Goal: Information Seeking & Learning: Learn about a topic

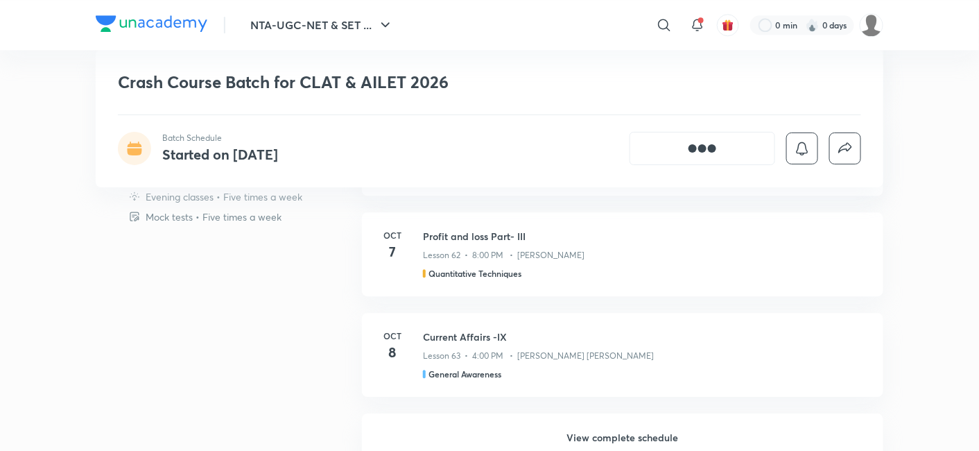
scroll to position [1155, 0]
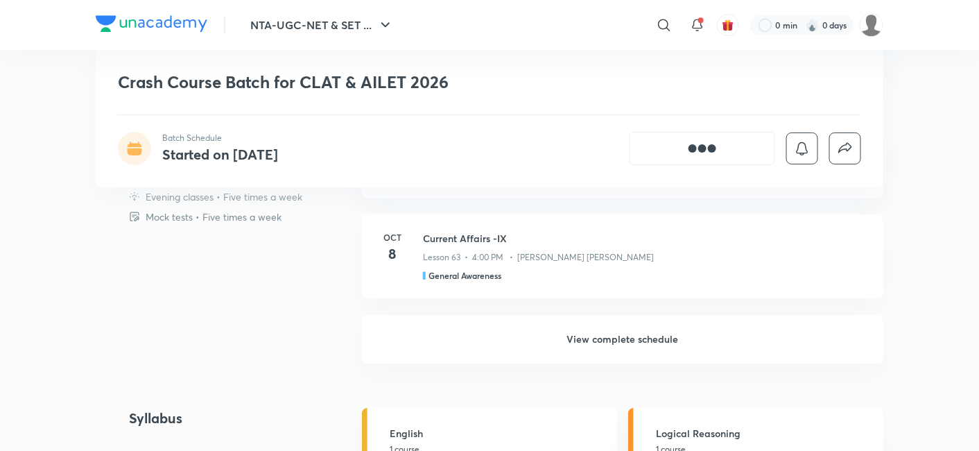
click at [562, 326] on h6 "View complete schedule" at bounding box center [623, 339] width 522 height 49
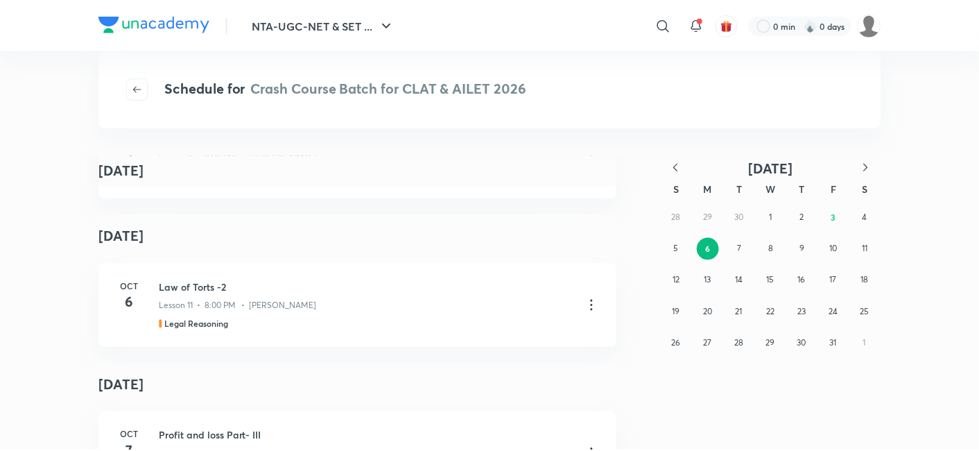
scroll to position [231, 0]
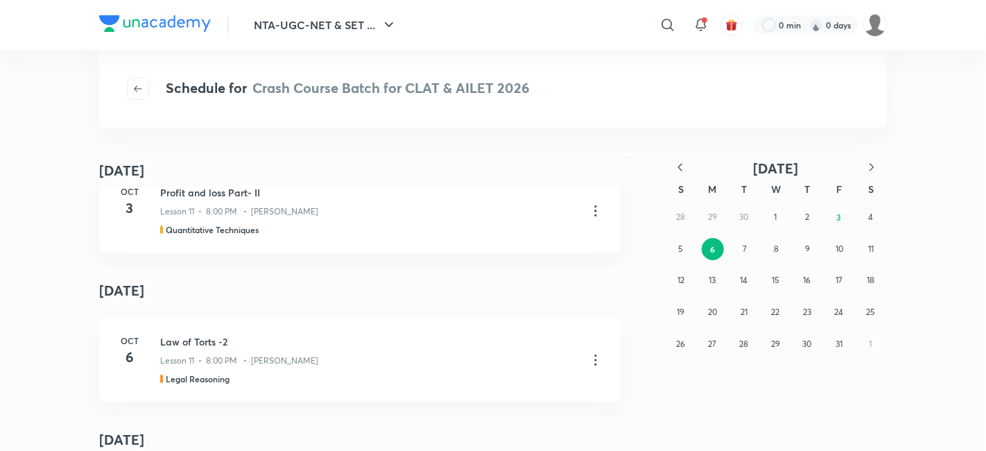
click at [139, 73] on div "Schedule for Crash Course Batch for CLAT & AILET 2026" at bounding box center [493, 89] width 788 height 78
click at [137, 82] on button "button" at bounding box center [138, 89] width 22 height 22
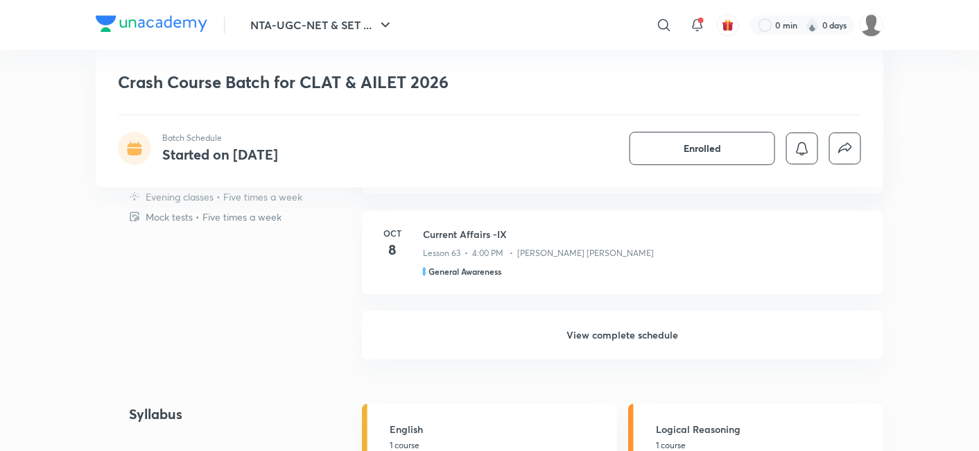
scroll to position [1155, 0]
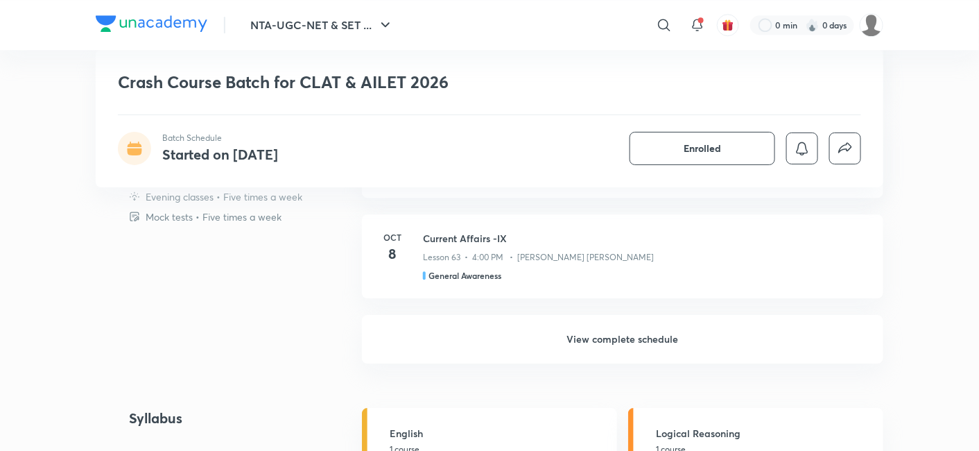
click at [621, 325] on h6 "View complete schedule" at bounding box center [623, 339] width 522 height 49
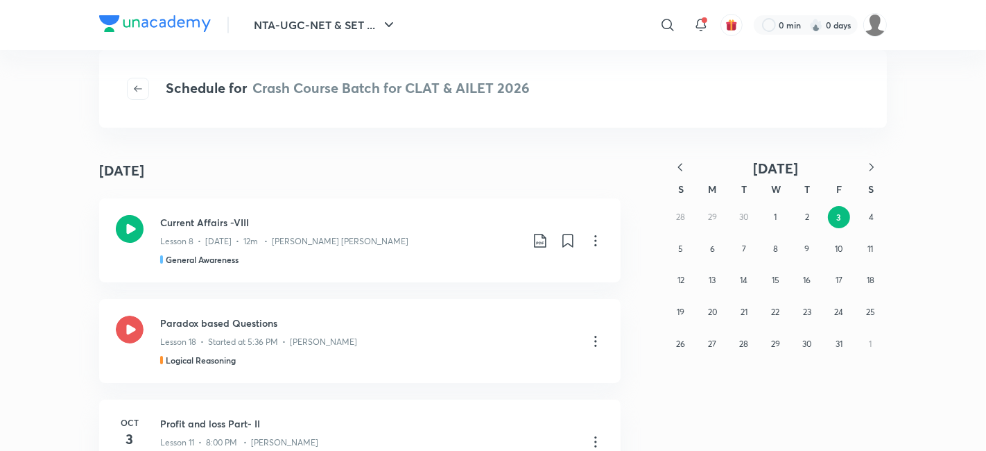
click at [680, 174] on button "button" at bounding box center [680, 168] width 31 height 17
click at [780, 338] on div "31 1 2 3 4 5 6 7 8 9 10 11 12 13 14 15 16 17 18 19 20 21 22 23 24 25 26 27 28 2…" at bounding box center [776, 280] width 222 height 158
click at [745, 351] on button "30" at bounding box center [744, 344] width 22 height 22
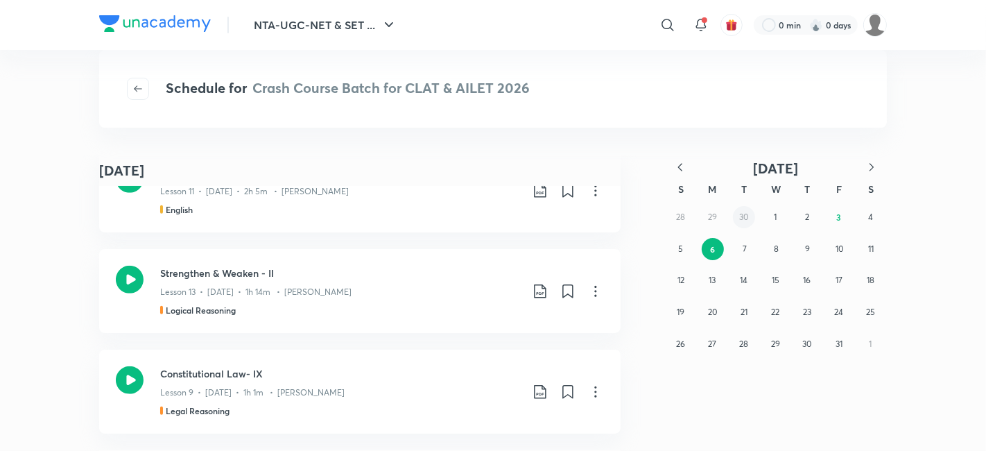
scroll to position [2744, 0]
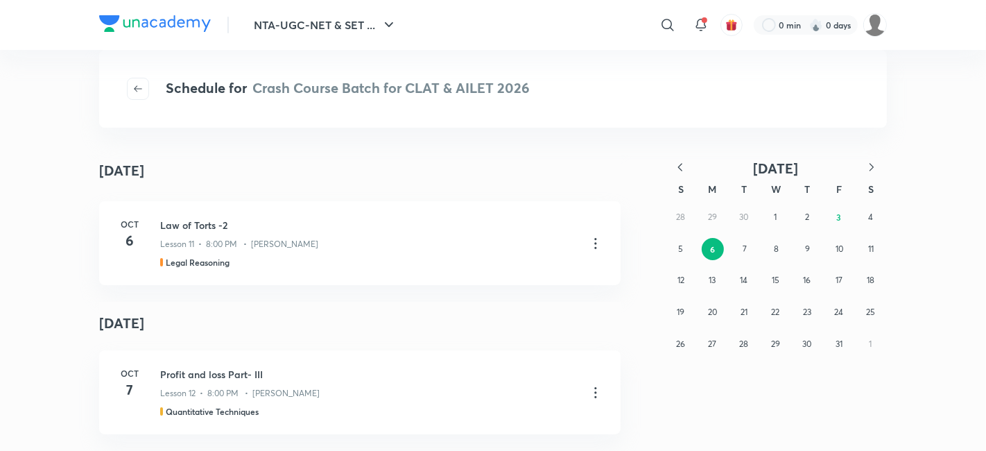
click at [687, 164] on icon "button" at bounding box center [680, 167] width 14 height 14
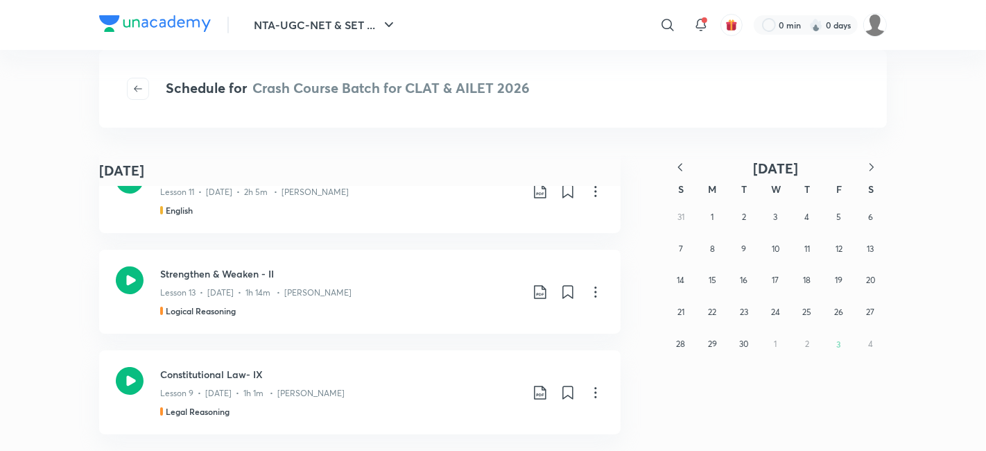
scroll to position [6536, 0]
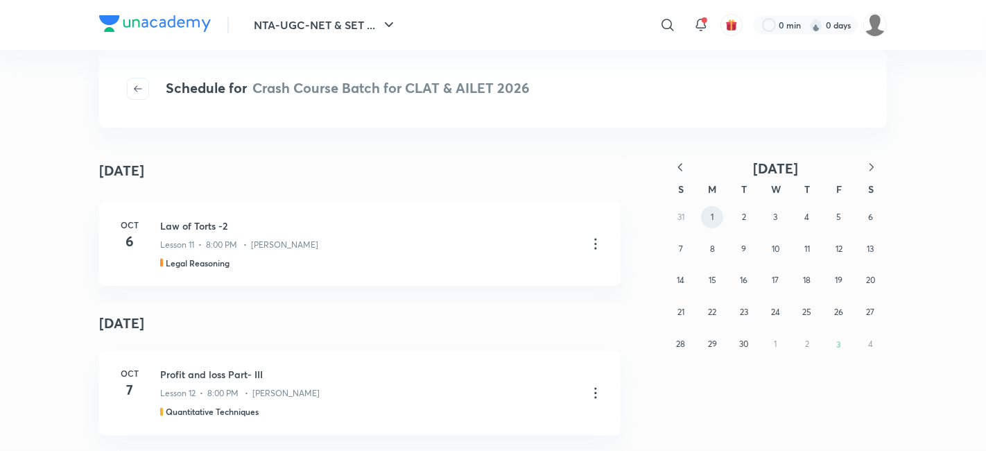
click at [718, 215] on button "1" at bounding box center [712, 217] width 22 height 22
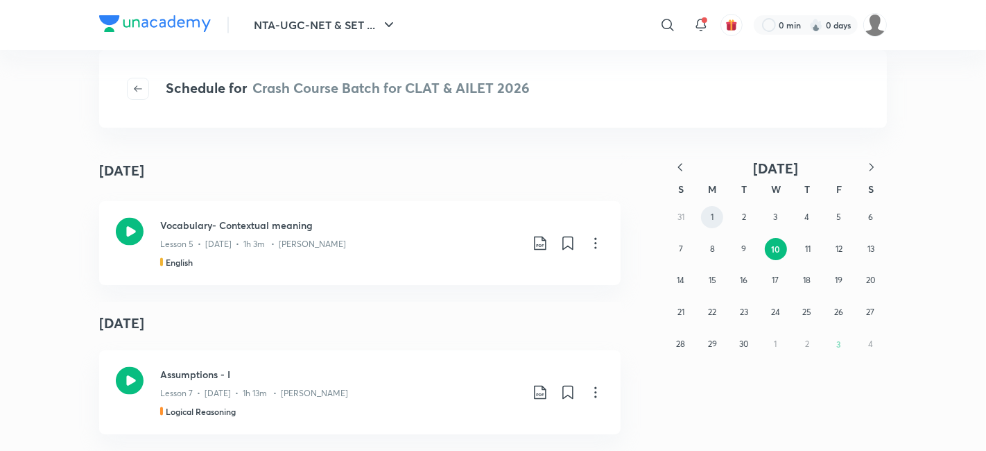
scroll to position [1704, 0]
click at [800, 280] on button "18" at bounding box center [807, 280] width 22 height 22
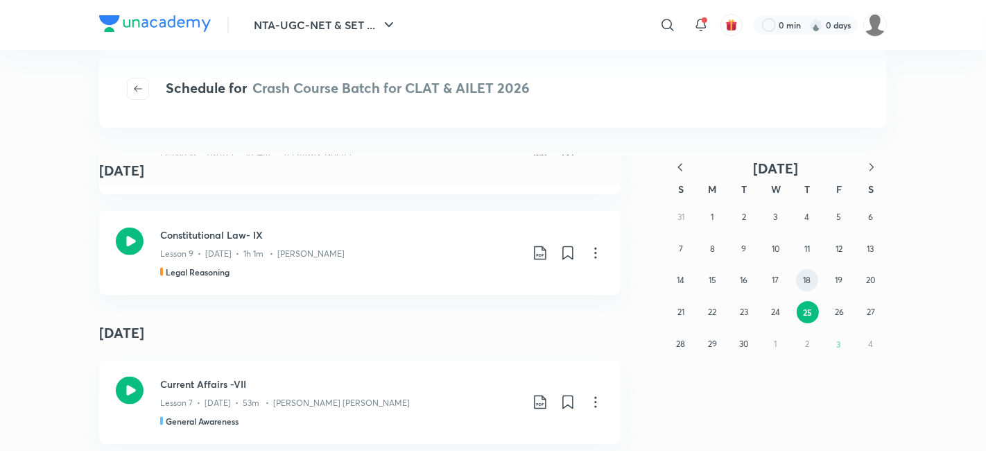
scroll to position [1607, 0]
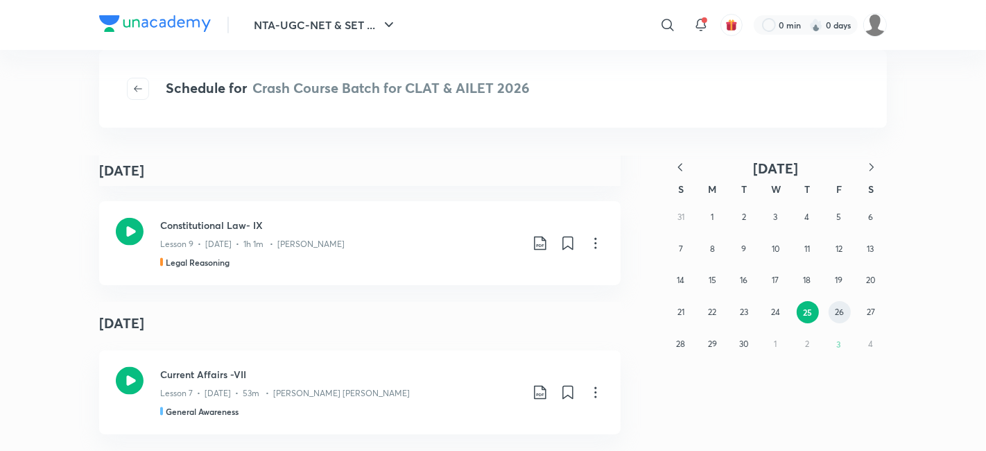
click at [841, 315] on abbr "26" at bounding box center [839, 312] width 9 height 10
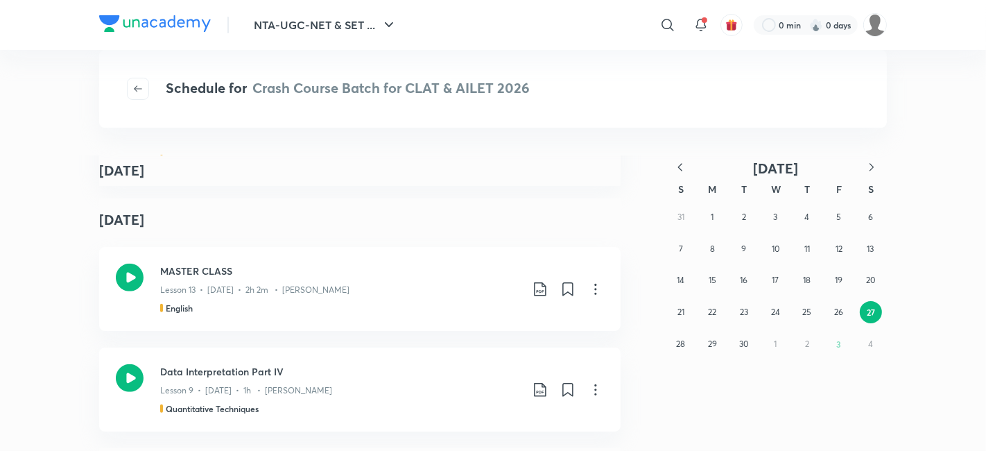
scroll to position [0, 0]
